Goal: Information Seeking & Learning: Learn about a topic

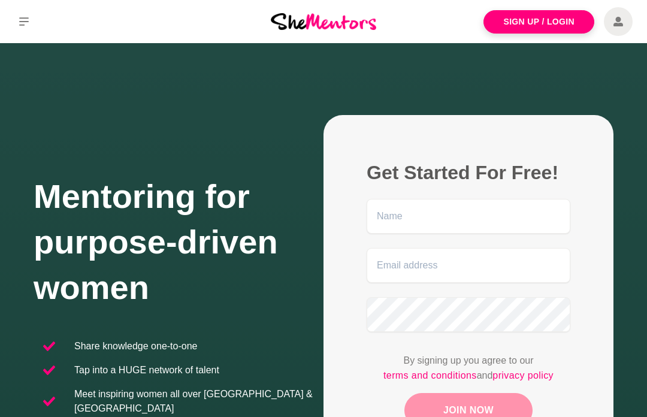
click at [26, 23] on icon at bounding box center [24, 22] width 10 height 10
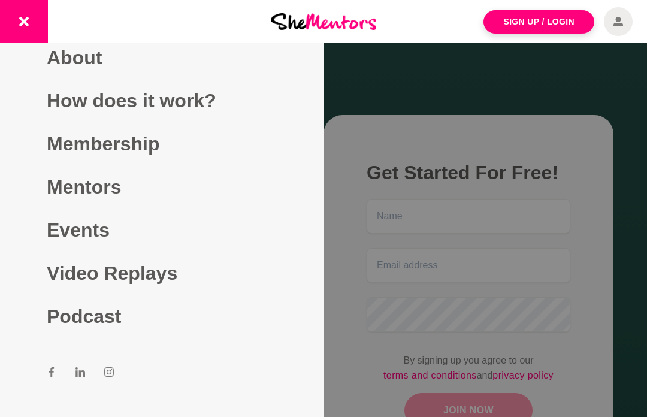
click at [114, 207] on link "Mentors" at bounding box center [162, 186] width 230 height 43
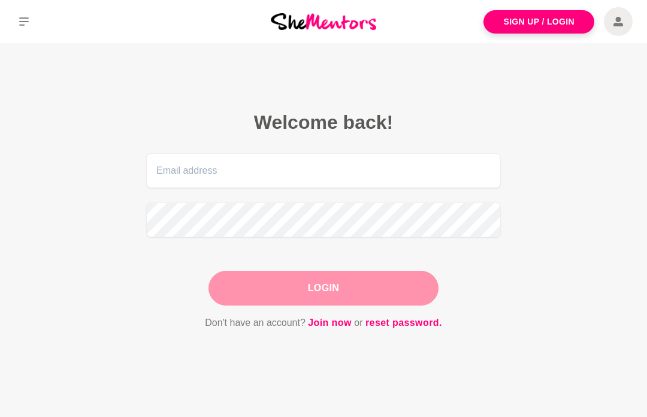
click at [25, 24] on icon at bounding box center [24, 22] width 10 height 10
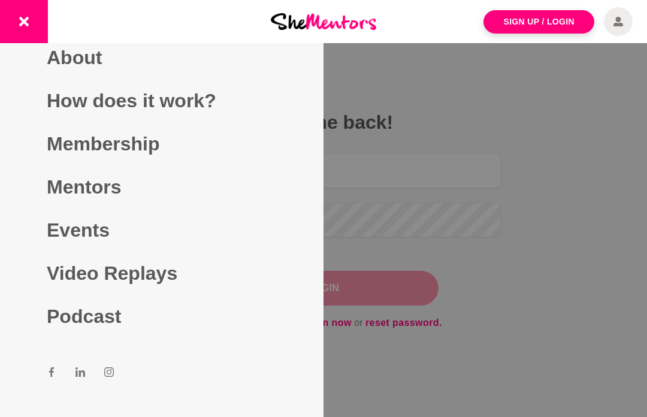
click at [84, 252] on link "Events" at bounding box center [162, 229] width 230 height 43
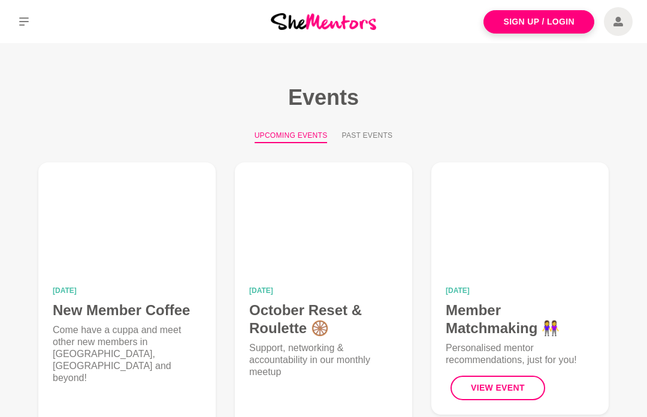
click at [84, 254] on img at bounding box center [127, 228] width 149 height 103
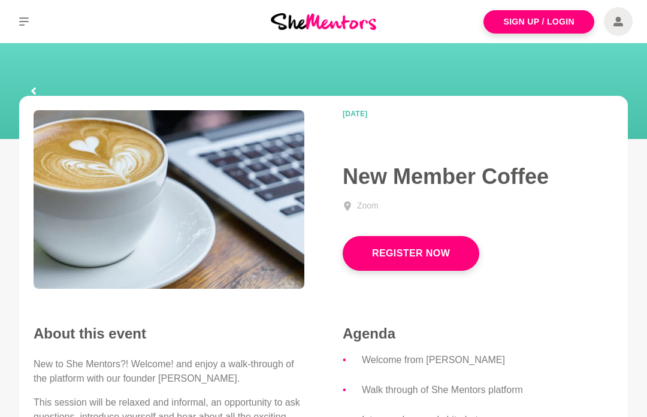
click at [26, 20] on icon at bounding box center [24, 22] width 10 height 10
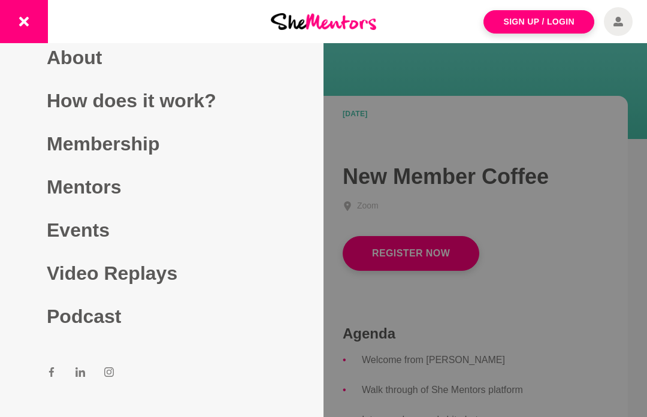
click at [69, 79] on link "About" at bounding box center [162, 57] width 230 height 43
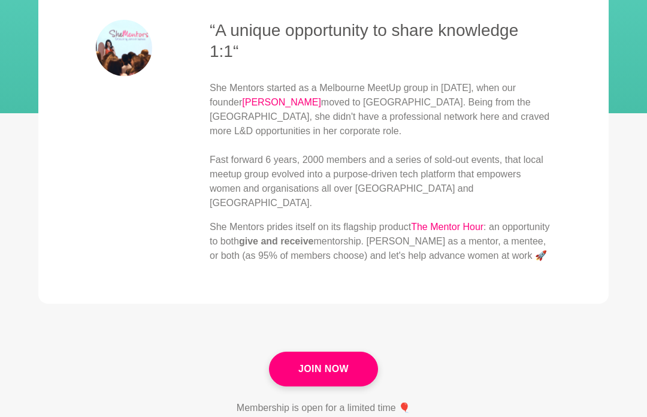
scroll to position [195, 0]
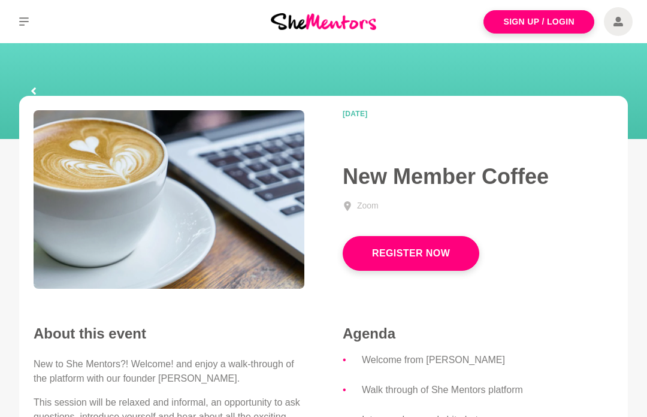
click at [25, 21] on icon at bounding box center [24, 21] width 10 height 8
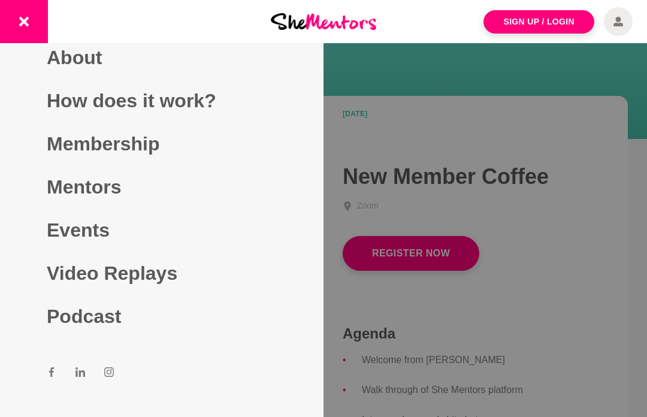
click at [172, 122] on link "How does it work?" at bounding box center [162, 100] width 230 height 43
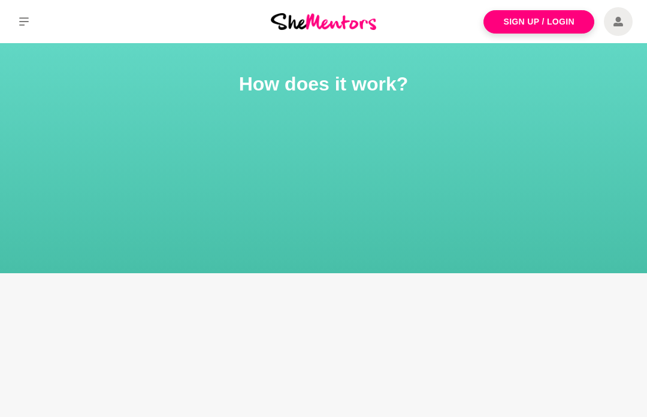
click at [19, 29] on button at bounding box center [24, 21] width 48 height 43
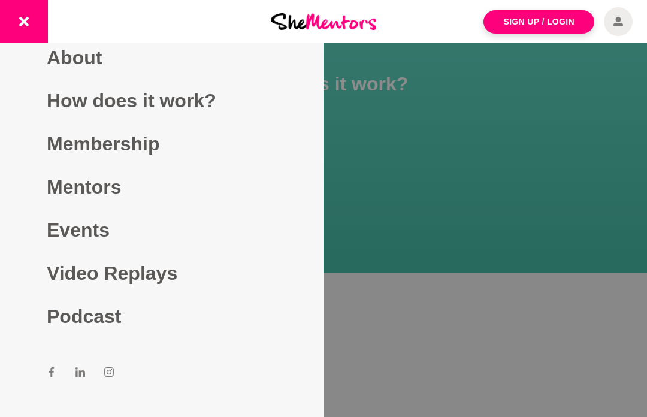
click at [76, 252] on link "Events" at bounding box center [162, 229] width 230 height 43
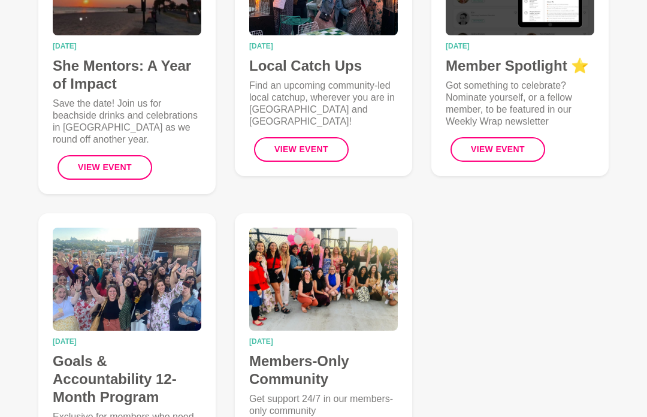
scroll to position [565, 0]
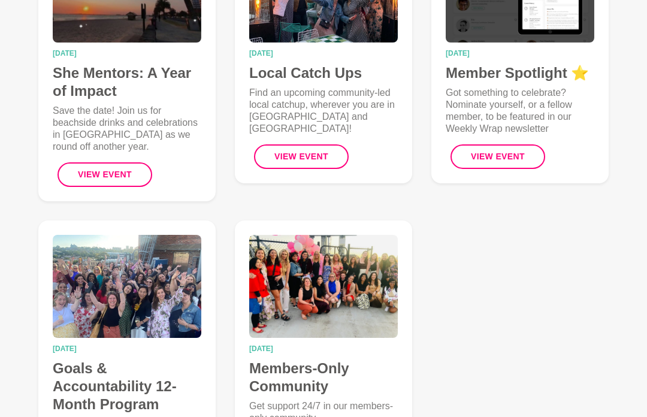
click at [328, 144] on button "View Event" at bounding box center [301, 156] width 95 height 25
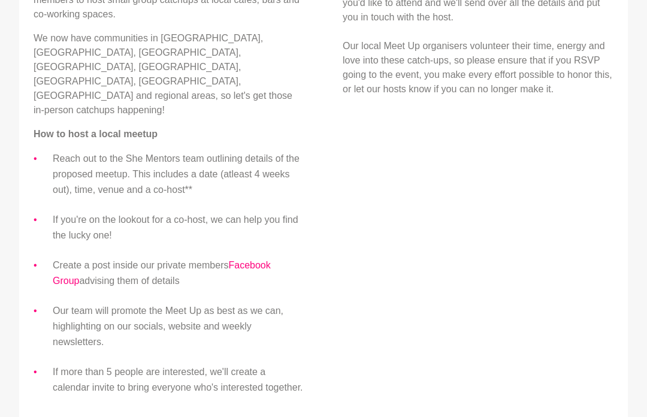
scroll to position [457, 0]
click at [255, 259] on link "Facebook Group" at bounding box center [162, 272] width 218 height 26
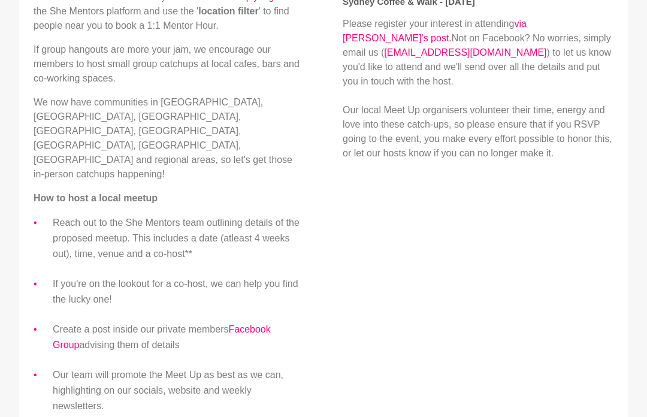
scroll to position [397, 0]
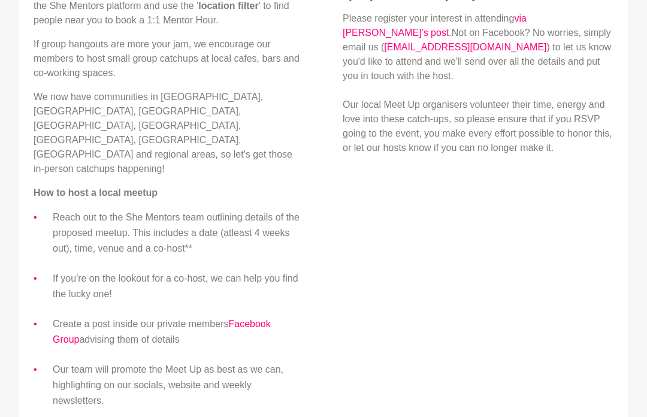
click at [252, 319] on link "Facebook Group" at bounding box center [162, 332] width 218 height 26
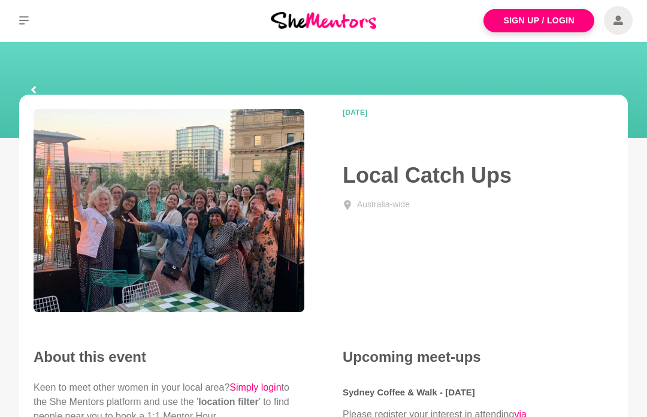
scroll to position [0, 0]
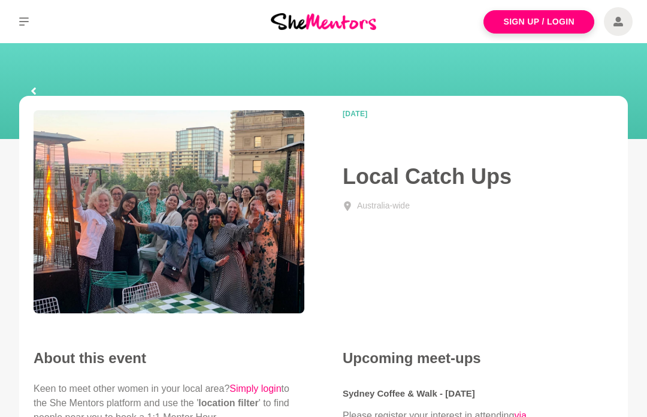
click at [40, 87] on link at bounding box center [33, 91] width 38 height 38
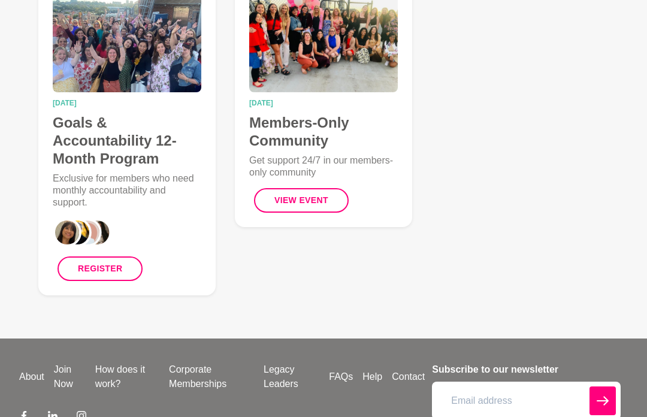
scroll to position [810, 0]
click at [51, 411] on icon at bounding box center [53, 416] width 10 height 10
